Goal: Task Accomplishment & Management: Manage account settings

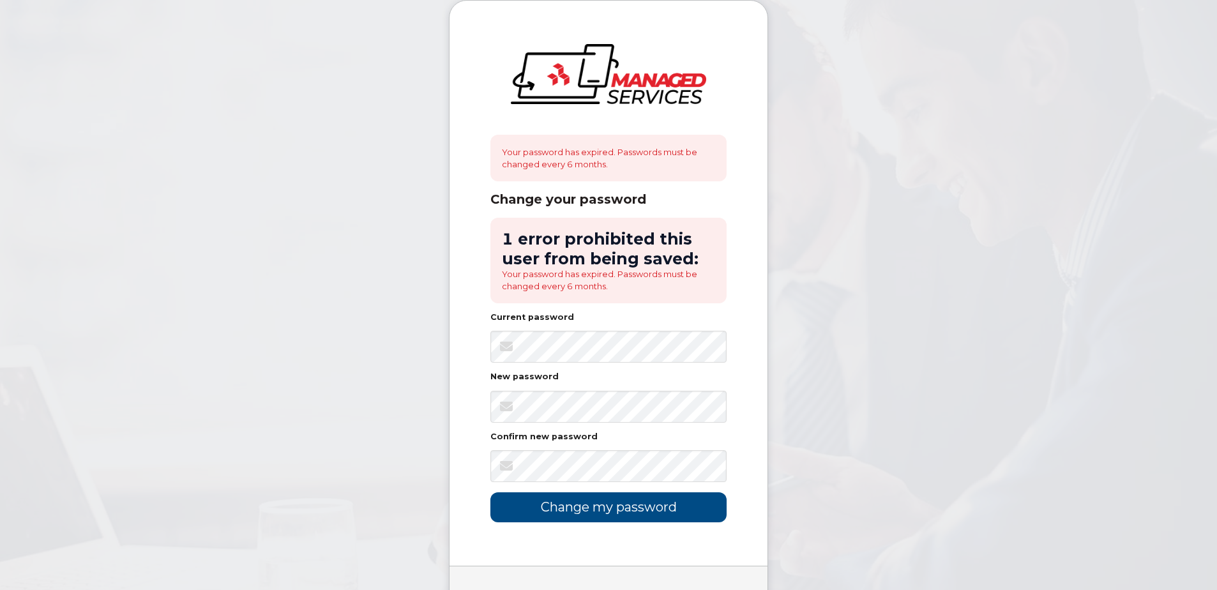
click at [905, 407] on body "Your password has expired. Passwords must be changed every 6 months. Change you…" at bounding box center [608, 329] width 1217 height 658
click at [460, 467] on div "Your password has expired. Passwords must be changed every 6 months. Change you…" at bounding box center [608, 283] width 318 height 565
click at [640, 512] on input "Change my password" at bounding box center [608, 507] width 236 height 30
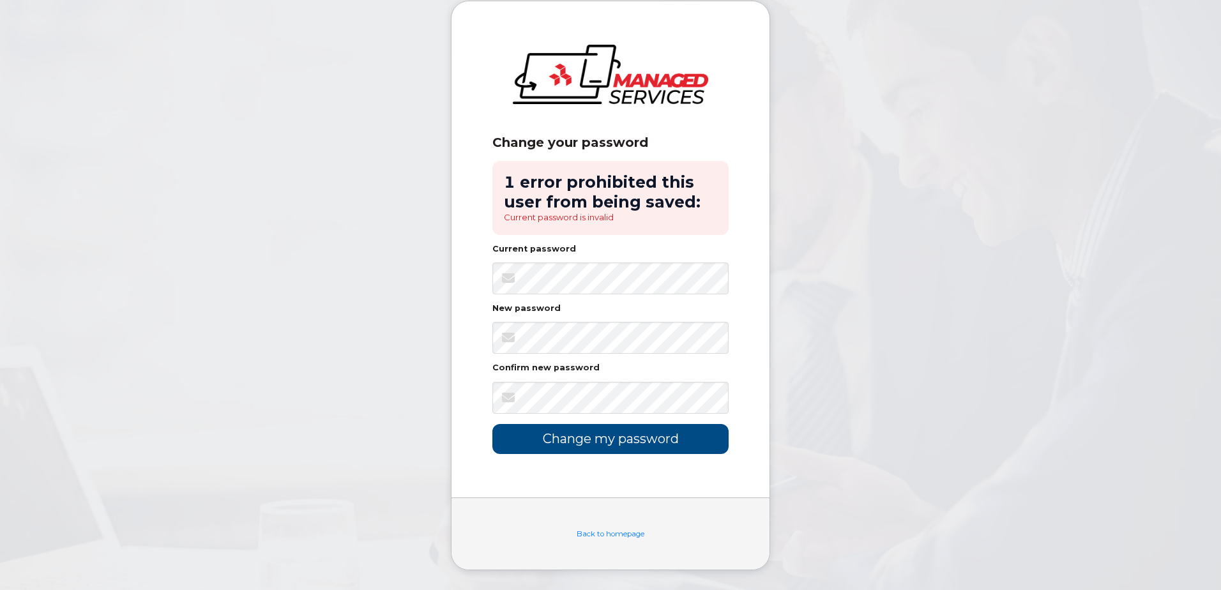
click at [900, 295] on body "Change your password 1 error prohibited this user from being saved: Current pas…" at bounding box center [610, 295] width 1221 height 590
click at [617, 534] on link "Back to homepage" at bounding box center [610, 533] width 68 height 9
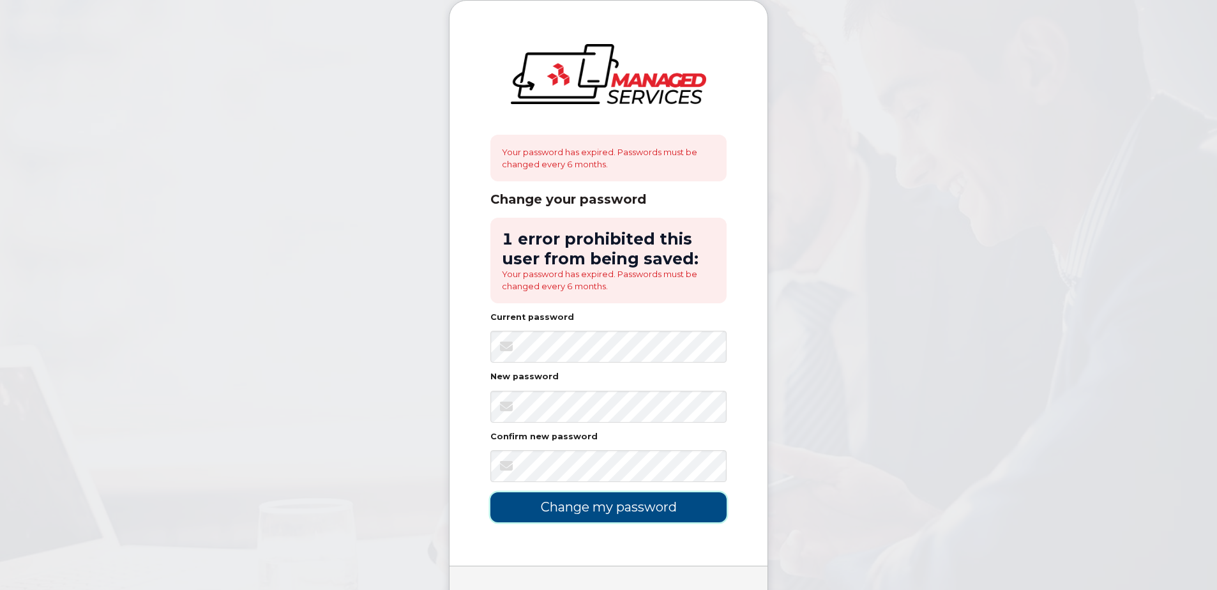
click at [658, 518] on input "Change my password" at bounding box center [608, 507] width 236 height 30
click at [924, 394] on body "Your password has expired. Passwords must be changed every 6 months. Change you…" at bounding box center [608, 329] width 1217 height 658
click at [649, 502] on input "Change my password" at bounding box center [608, 507] width 236 height 30
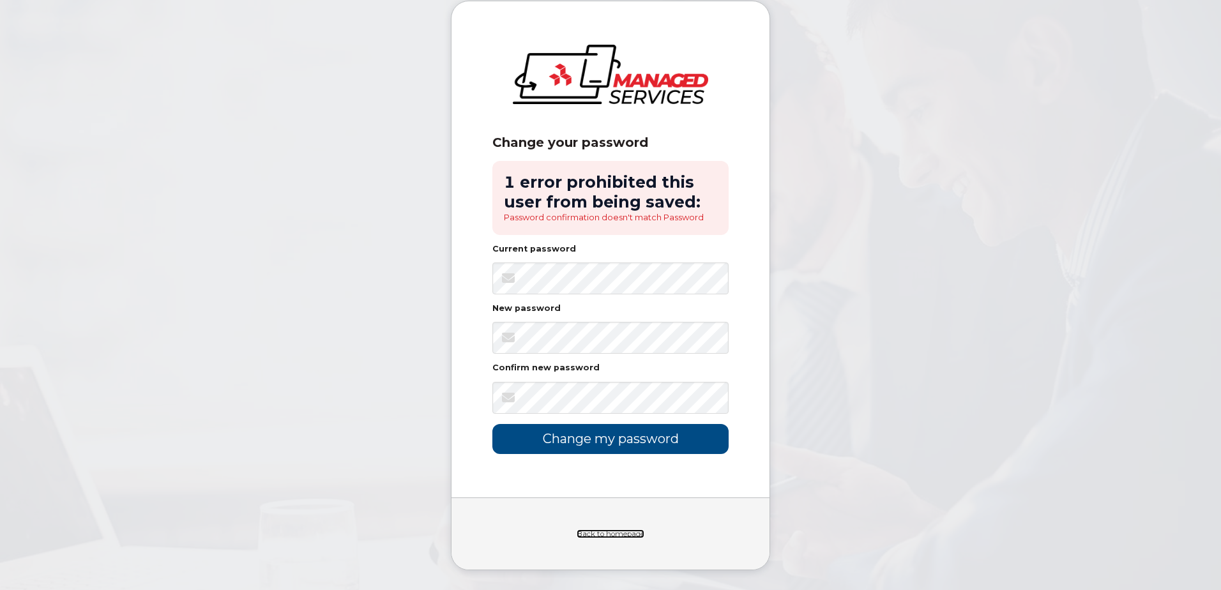
click at [626, 532] on link "Back to homepage" at bounding box center [610, 533] width 68 height 9
